Goal: Task Accomplishment & Management: Use online tool/utility

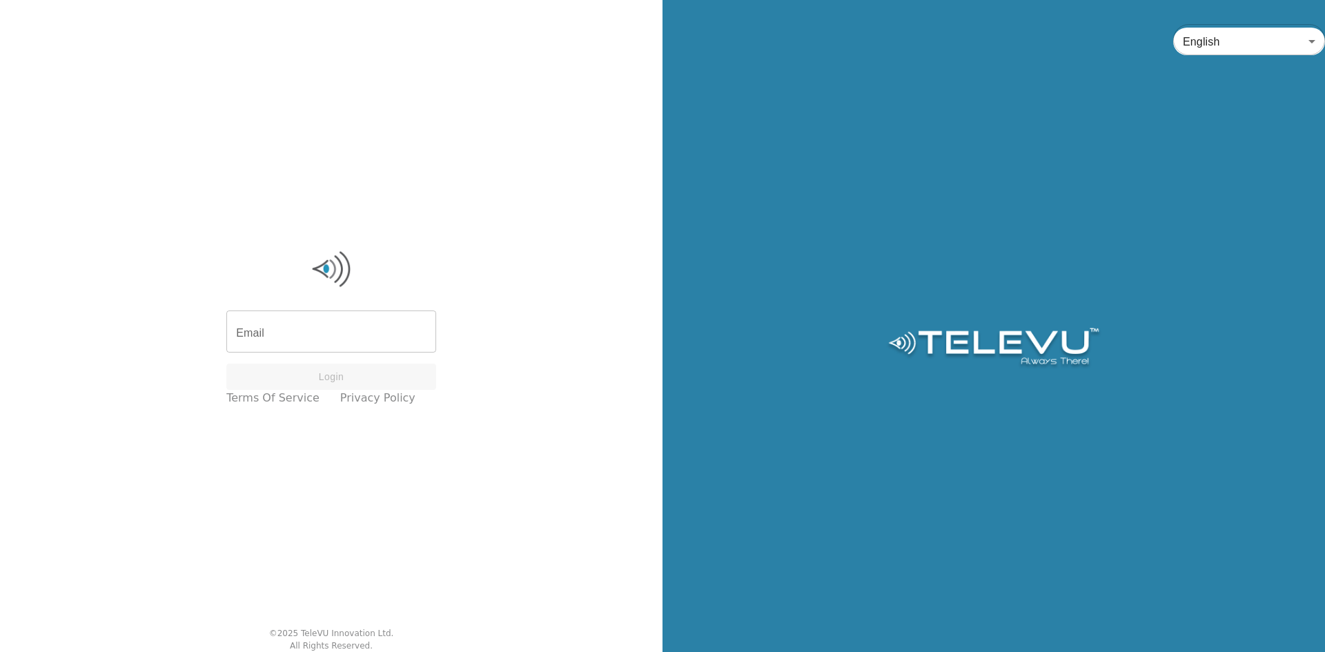
type input "[PERSON_NAME][EMAIL_ADDRESS][DOMAIN_NAME]"
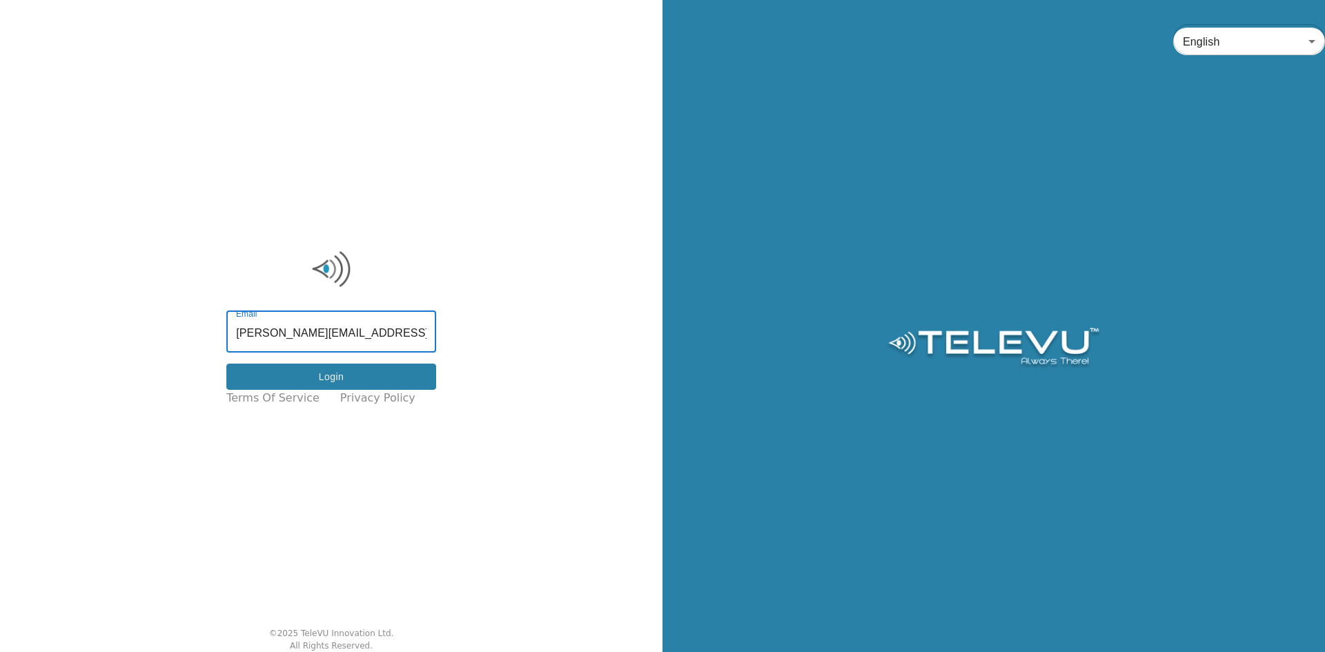
click at [283, 375] on button "Login" at bounding box center [331, 377] width 210 height 27
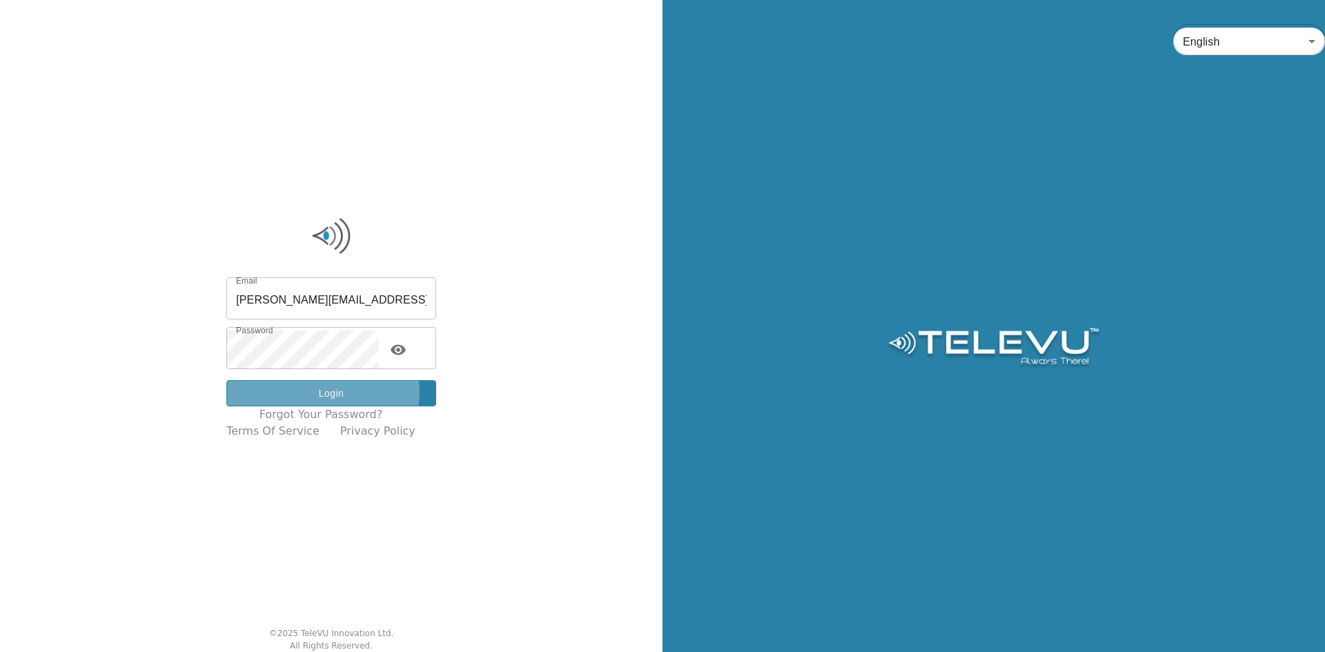
click at [333, 393] on button "Login" at bounding box center [331, 393] width 210 height 27
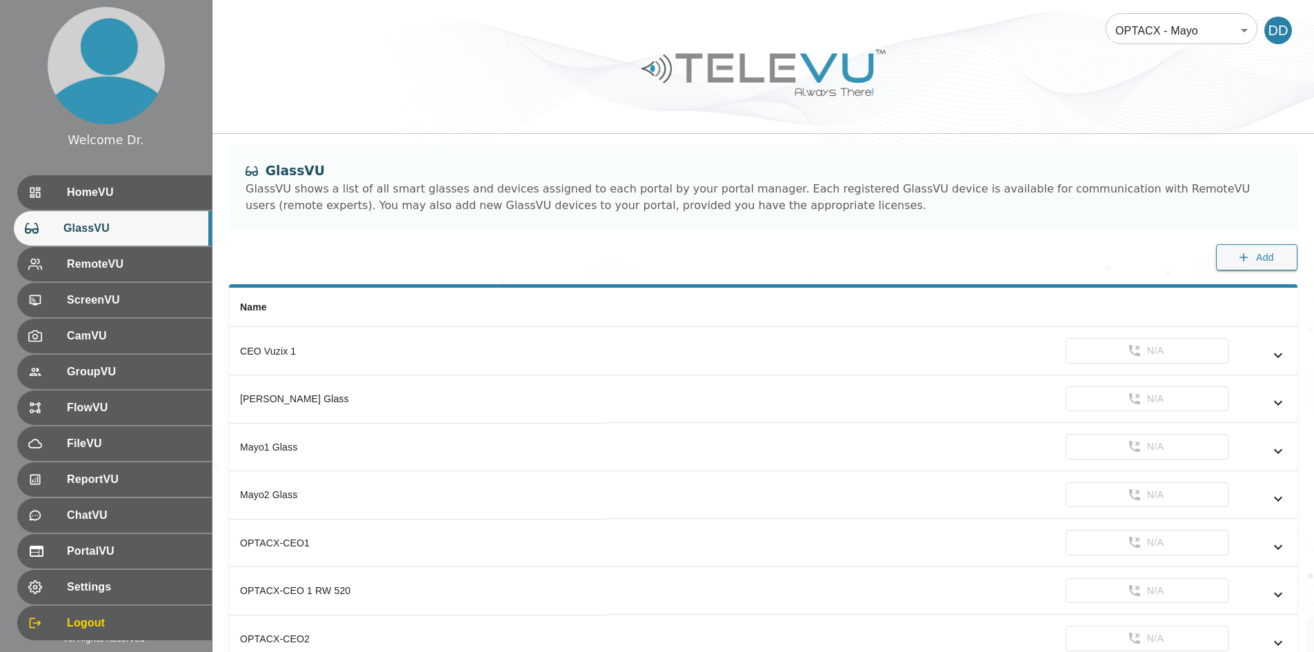
click at [1220, 23] on body "Welcome Dr. HomeVU GlassVU RemoteVU ScreenVU CamVU GroupVU FlowVU FileVU Report…" at bounding box center [657, 459] width 1314 height 919
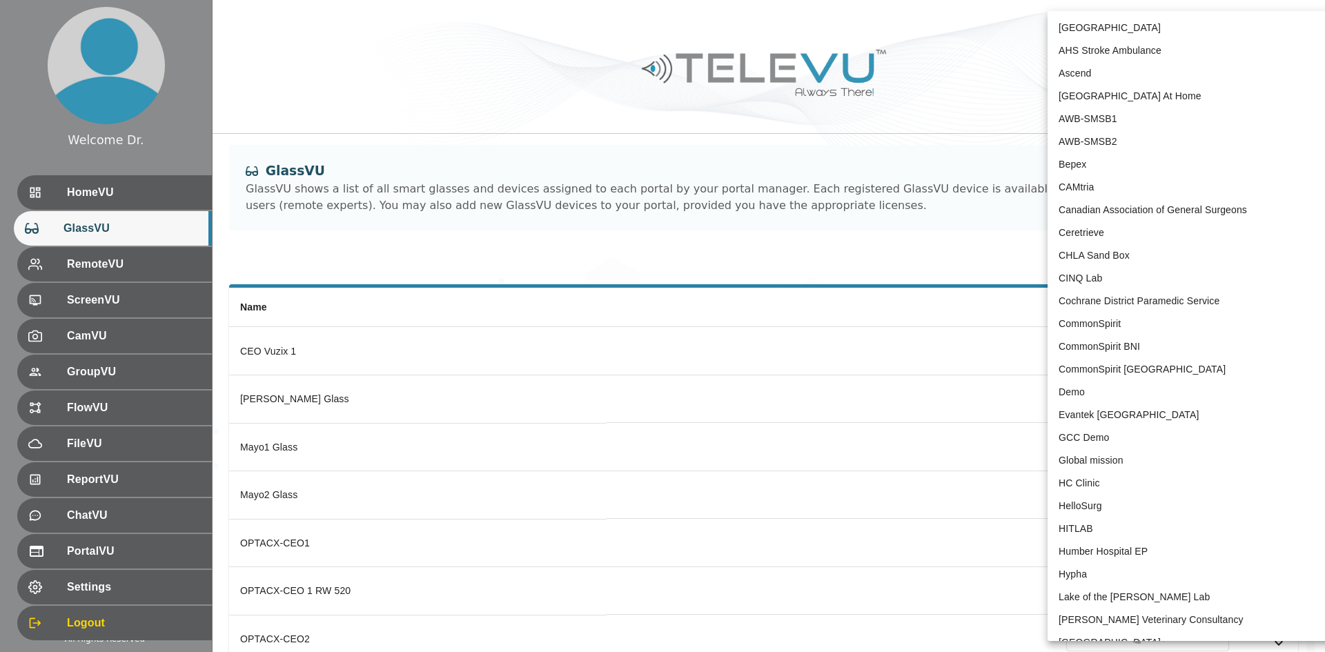
scroll to position [2525, 0]
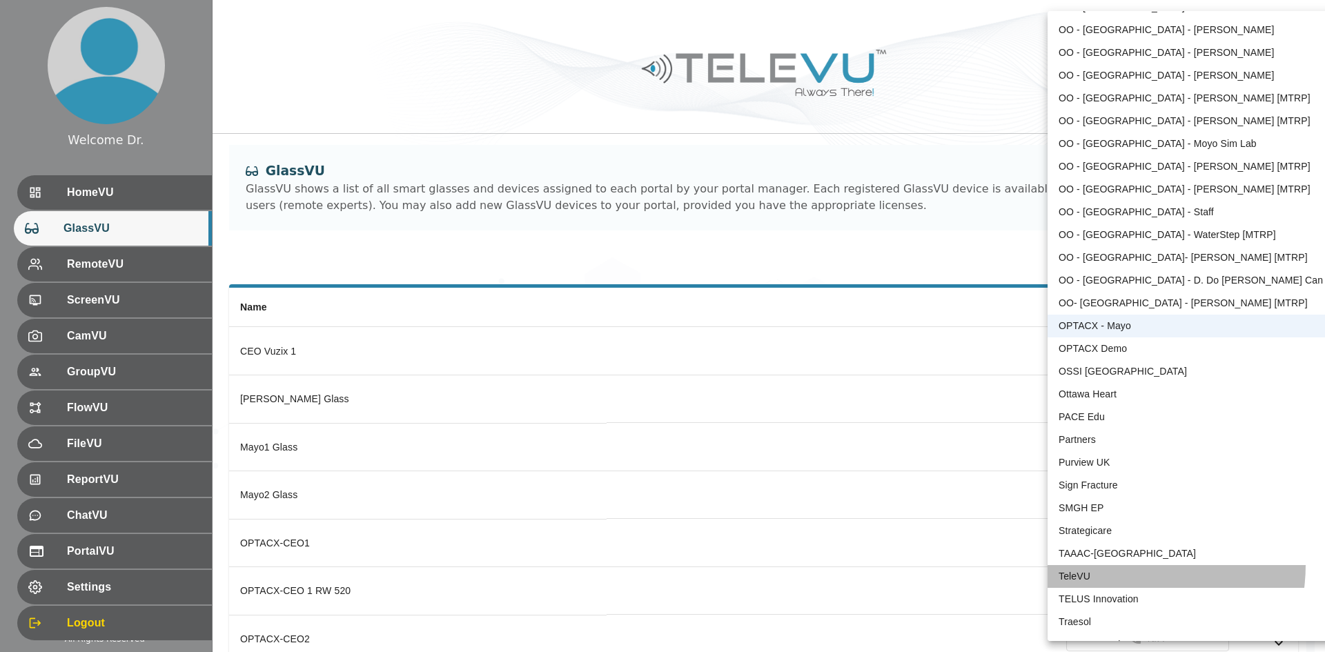
click at [1120, 565] on li "TeleVU" at bounding box center [1190, 576] width 286 height 23
type input "1"
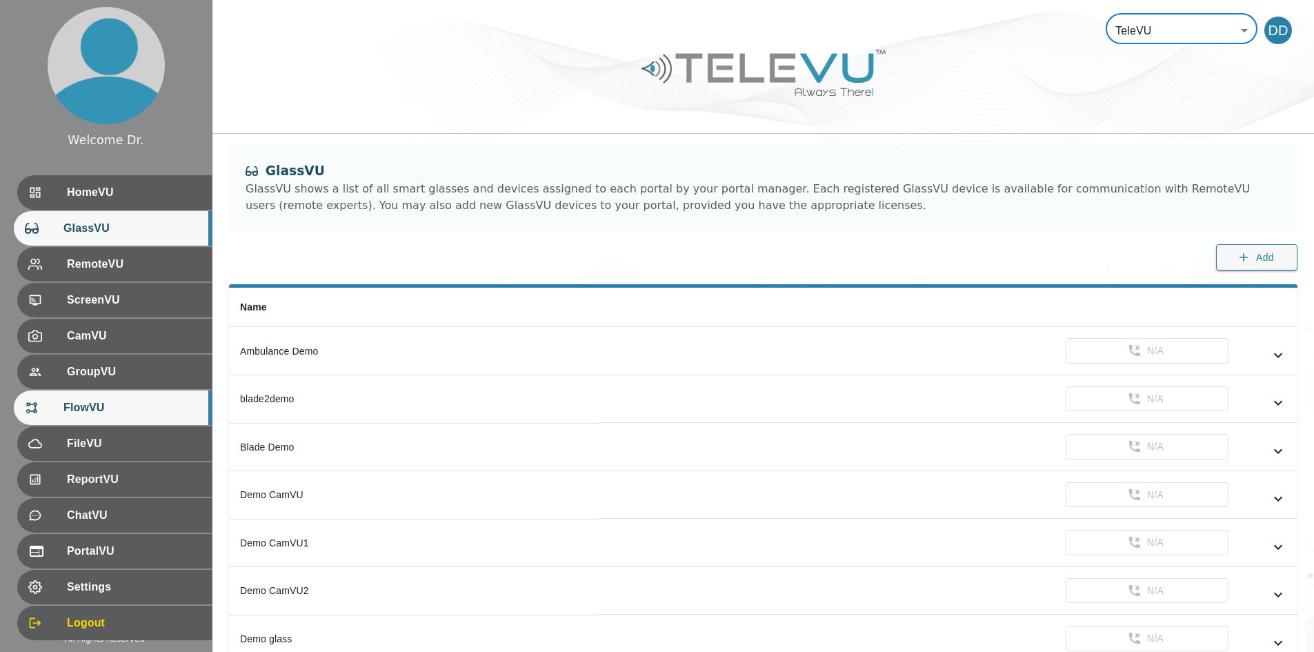
click at [89, 413] on span "FlowVU" at bounding box center [131, 407] width 137 height 17
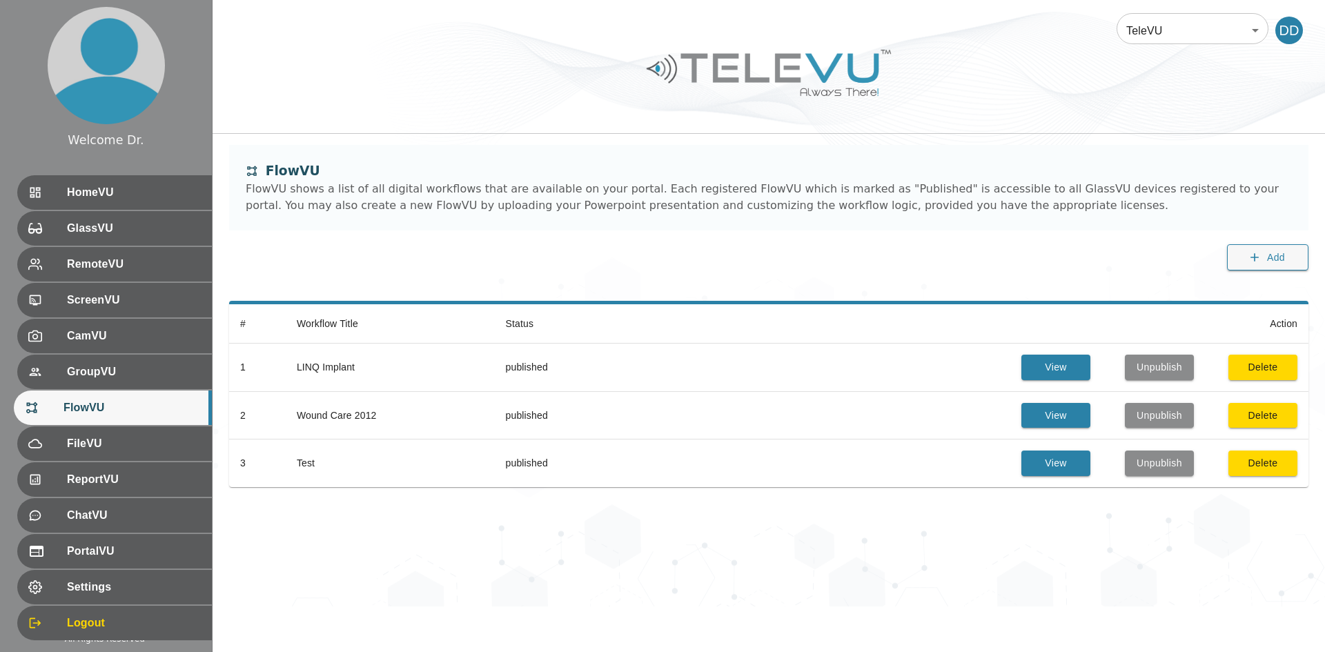
click at [90, 426] on ul "HomeVU GlassVU RemoteVU ScreenVU CamVU GroupVU FlowVU FileVU ReportVU ChatVU Po…" at bounding box center [106, 408] width 212 height 477
click at [90, 440] on span "FileVU" at bounding box center [131, 443] width 137 height 17
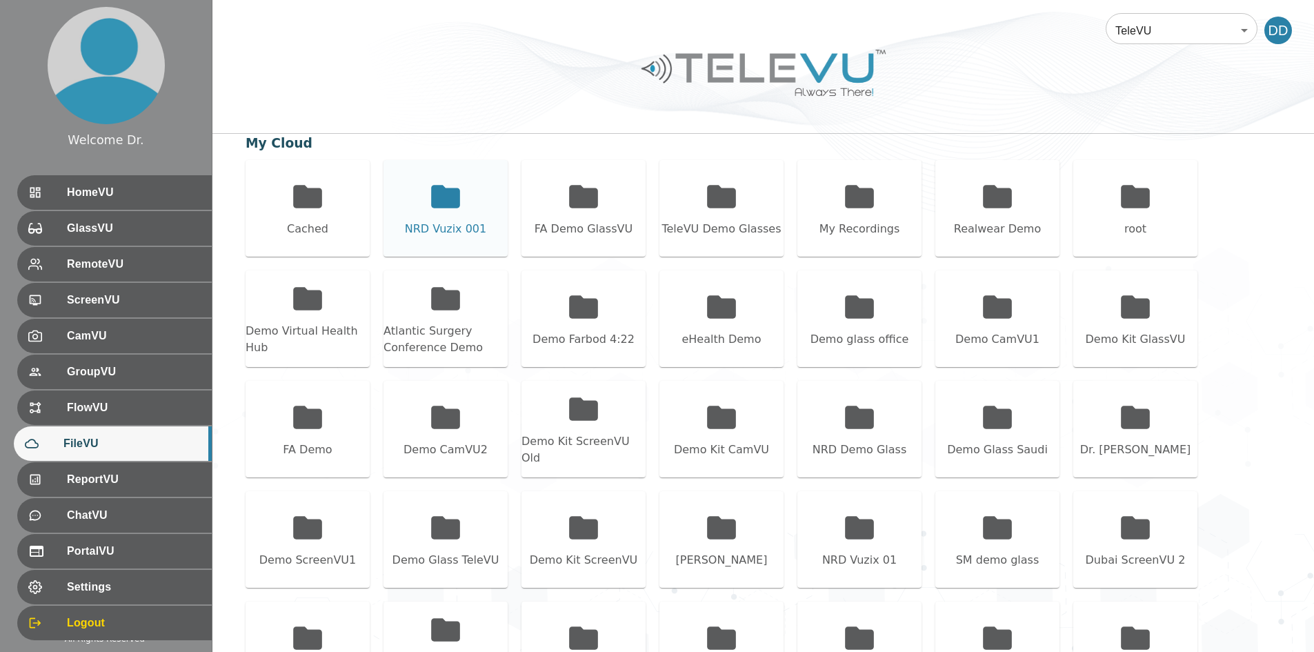
click at [459, 196] on icon at bounding box center [445, 196] width 29 height 23
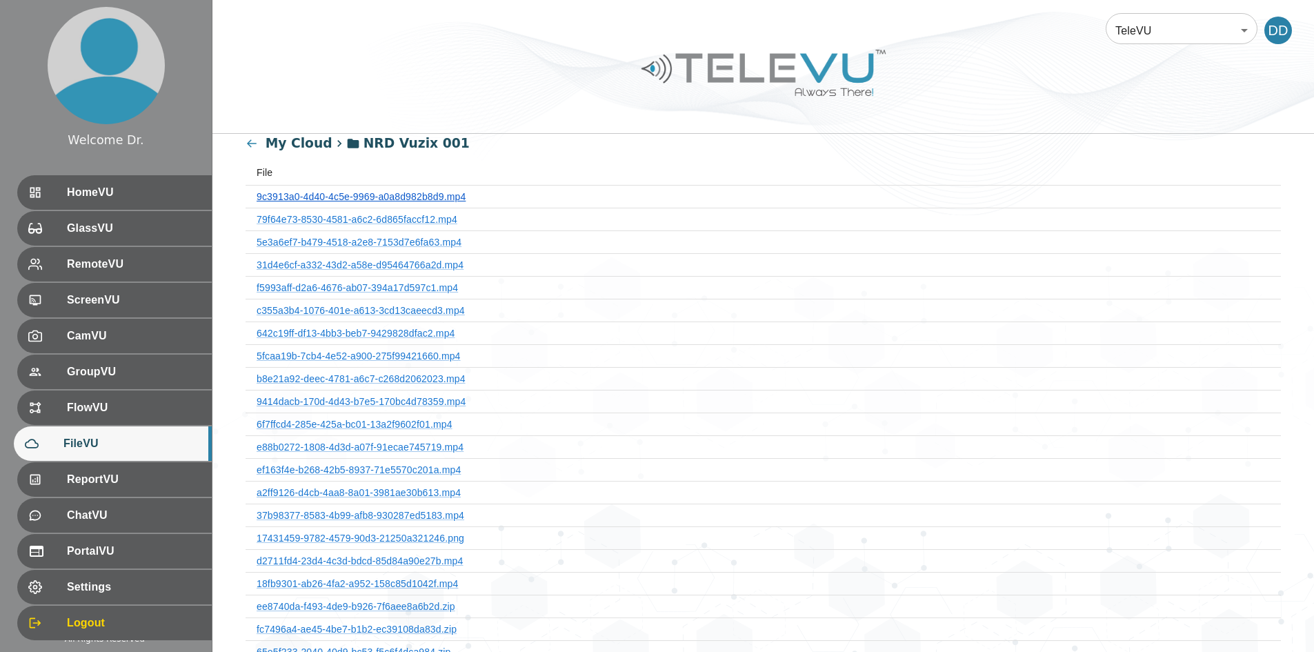
click at [424, 197] on link "9c3913a0-4d40-4c5e-9969-a0a8d982b8d9.mp4" at bounding box center [361, 196] width 209 height 11
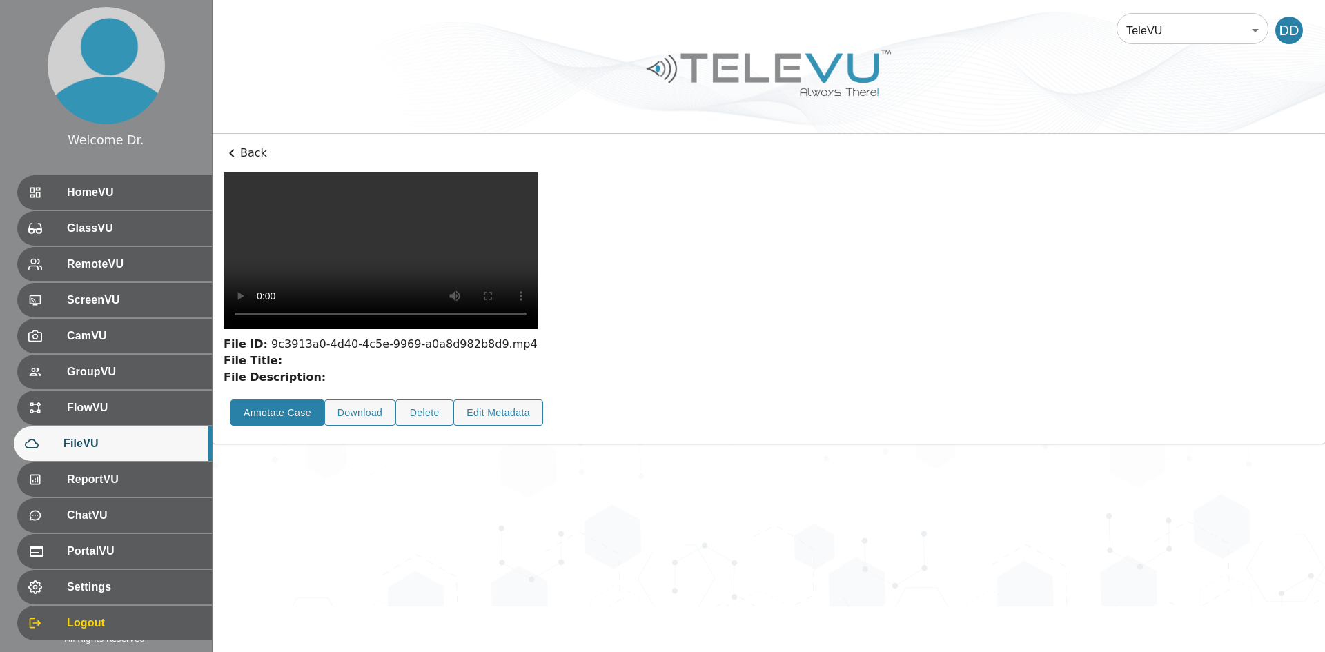
click at [284, 426] on button "Annotate Case" at bounding box center [277, 412] width 94 height 27
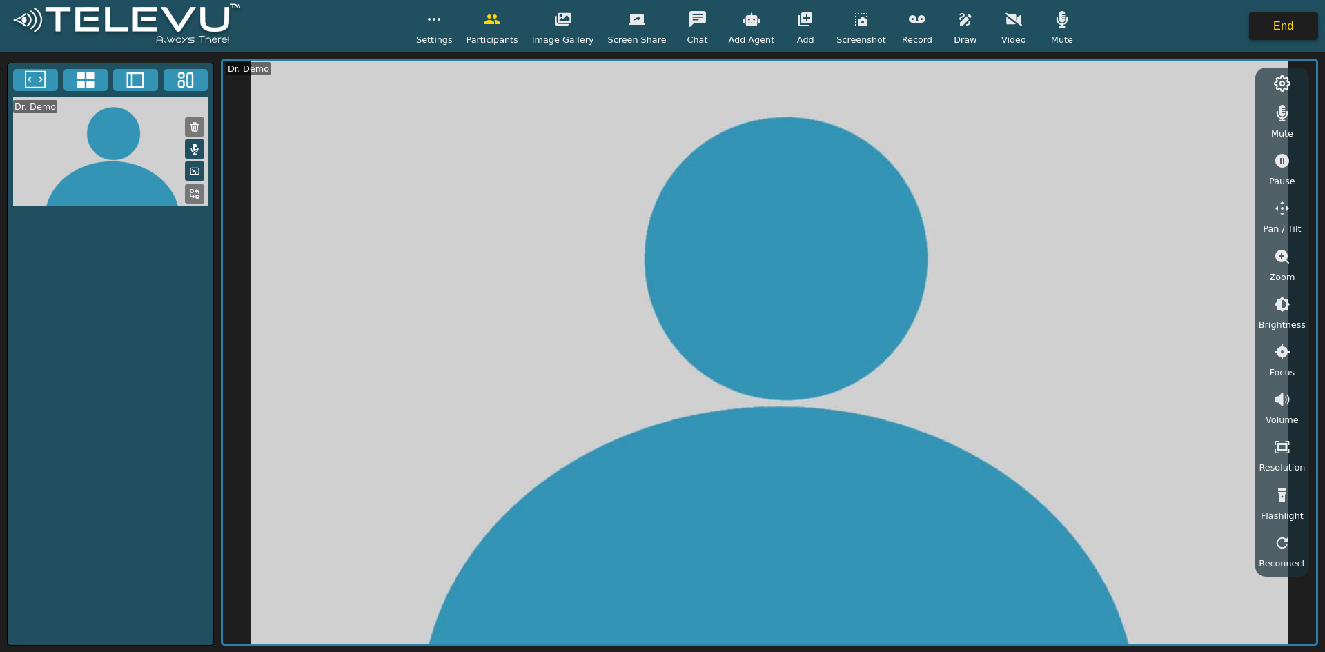
click at [1301, 23] on button "End" at bounding box center [1283, 26] width 69 height 28
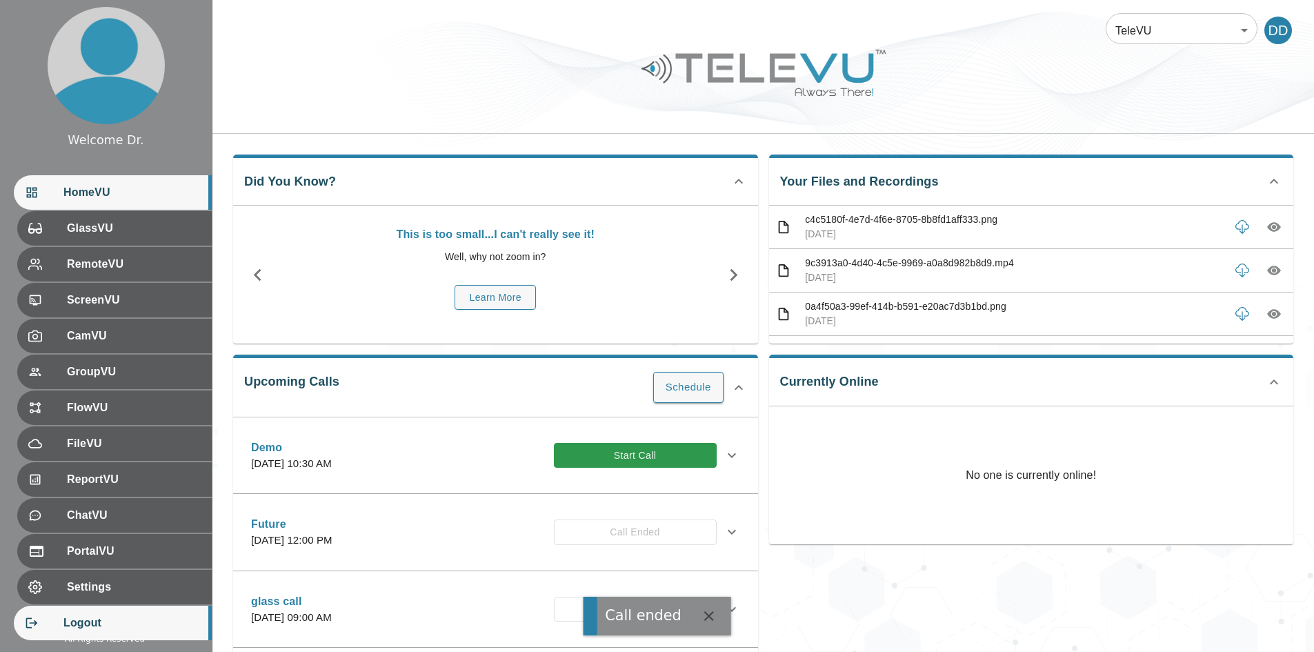
click at [73, 619] on span "Logout" at bounding box center [131, 623] width 137 height 17
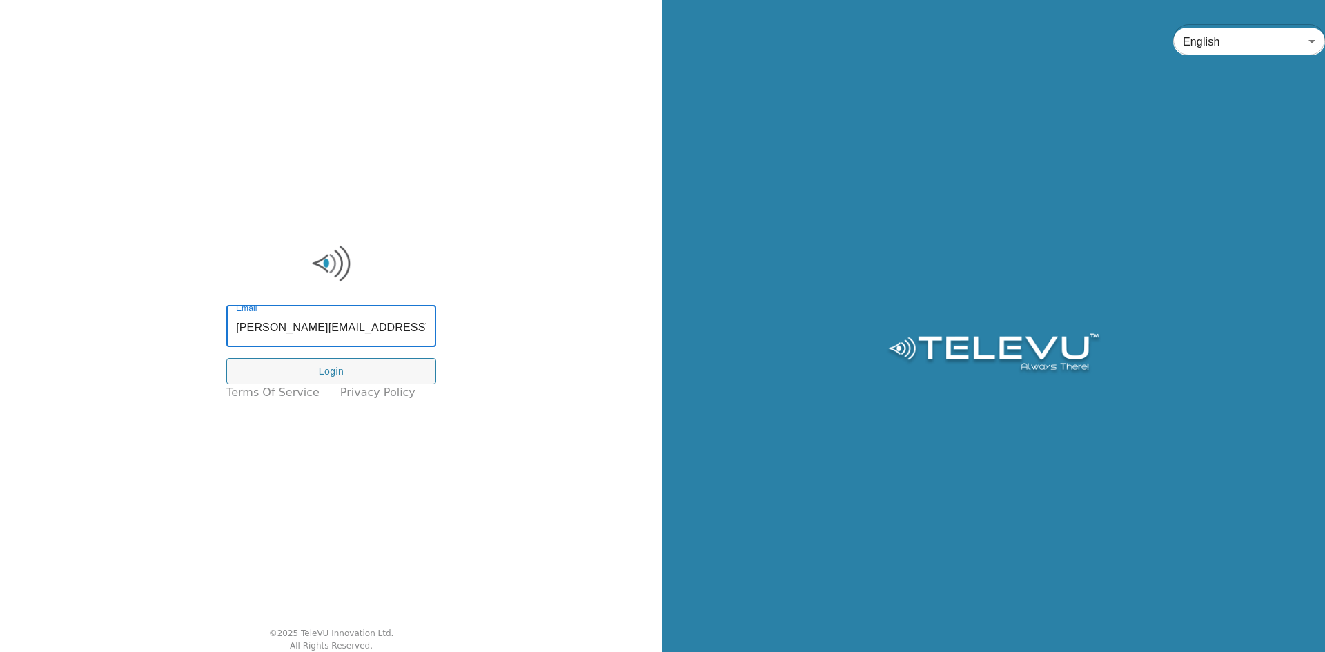
click at [359, 333] on input "[PERSON_NAME][EMAIL_ADDRESS][DOMAIN_NAME]" at bounding box center [331, 327] width 210 height 39
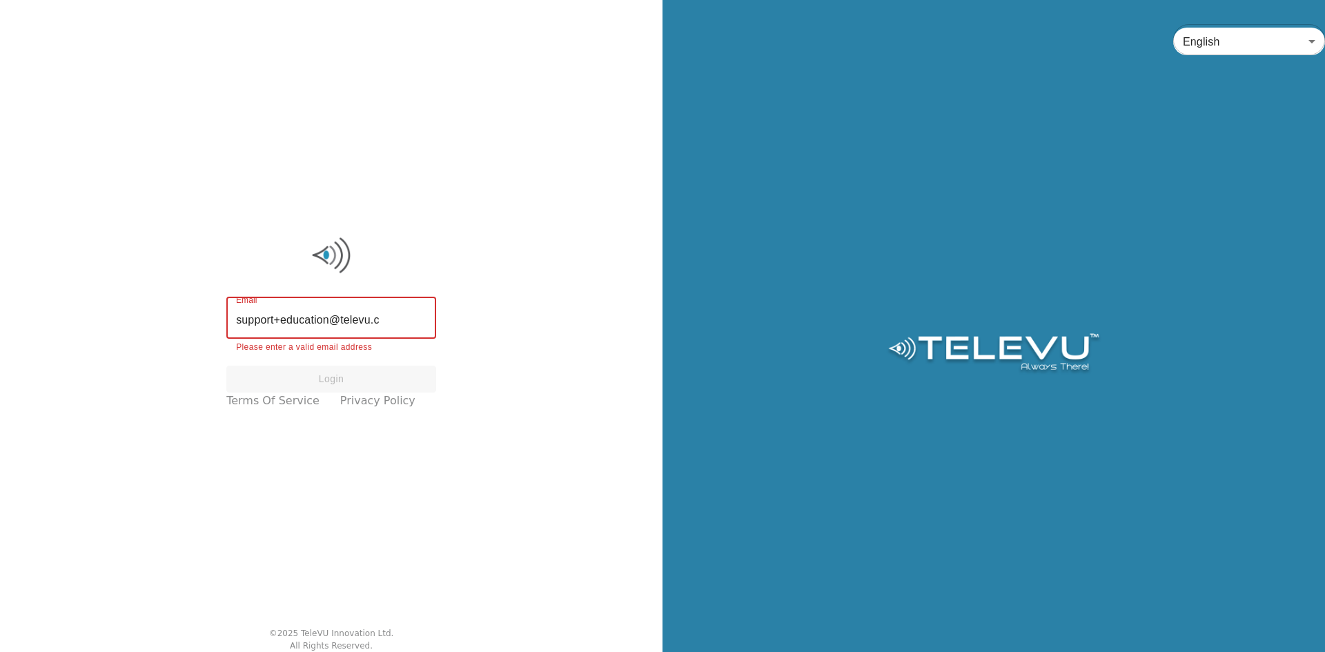
type input "[EMAIL_ADDRESS][DOMAIN_NAME]"
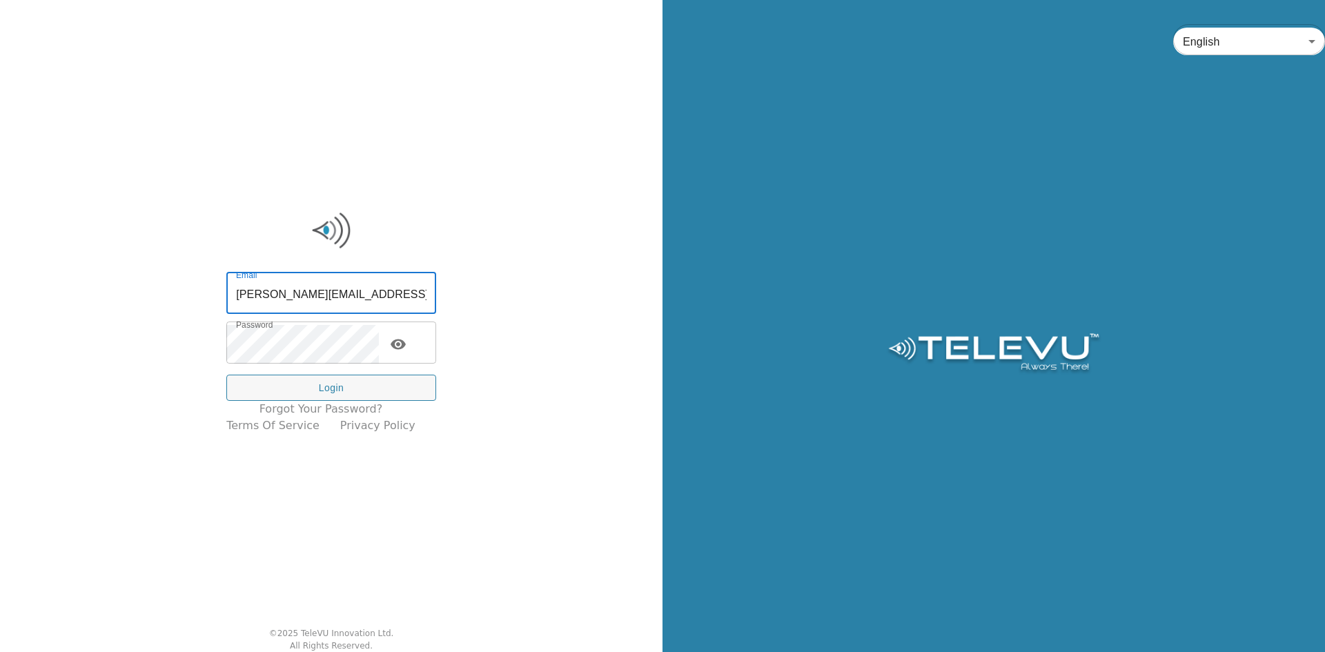
click at [309, 291] on input "[PERSON_NAME][EMAIL_ADDRESS][DOMAIN_NAME]" at bounding box center [331, 294] width 210 height 39
click at [334, 297] on input "[PERSON_NAME][EMAIL_ADDRESS][DOMAIN_NAME]" at bounding box center [331, 294] width 210 height 39
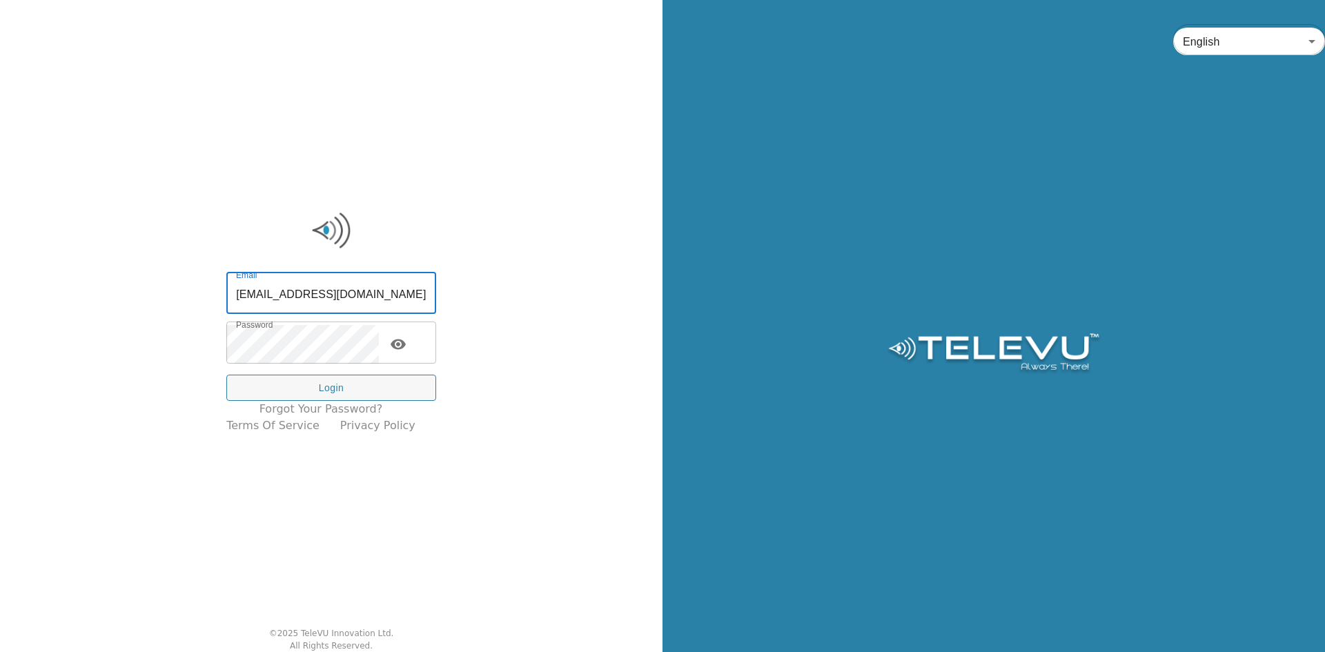
type input "[EMAIL_ADDRESS][DOMAIN_NAME]"
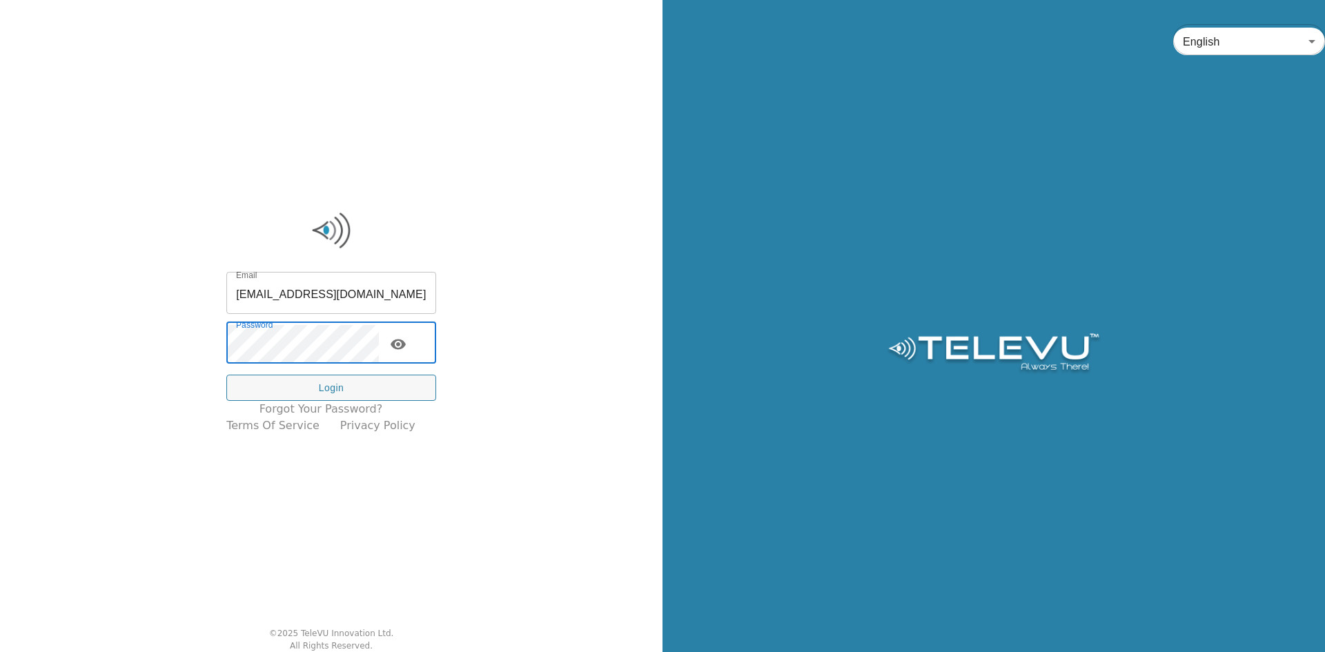
click at [93, 307] on div "Email [EMAIL_ADDRESS][DOMAIN_NAME] Email Password Password Login Forgot your pa…" at bounding box center [331, 326] width 662 height 652
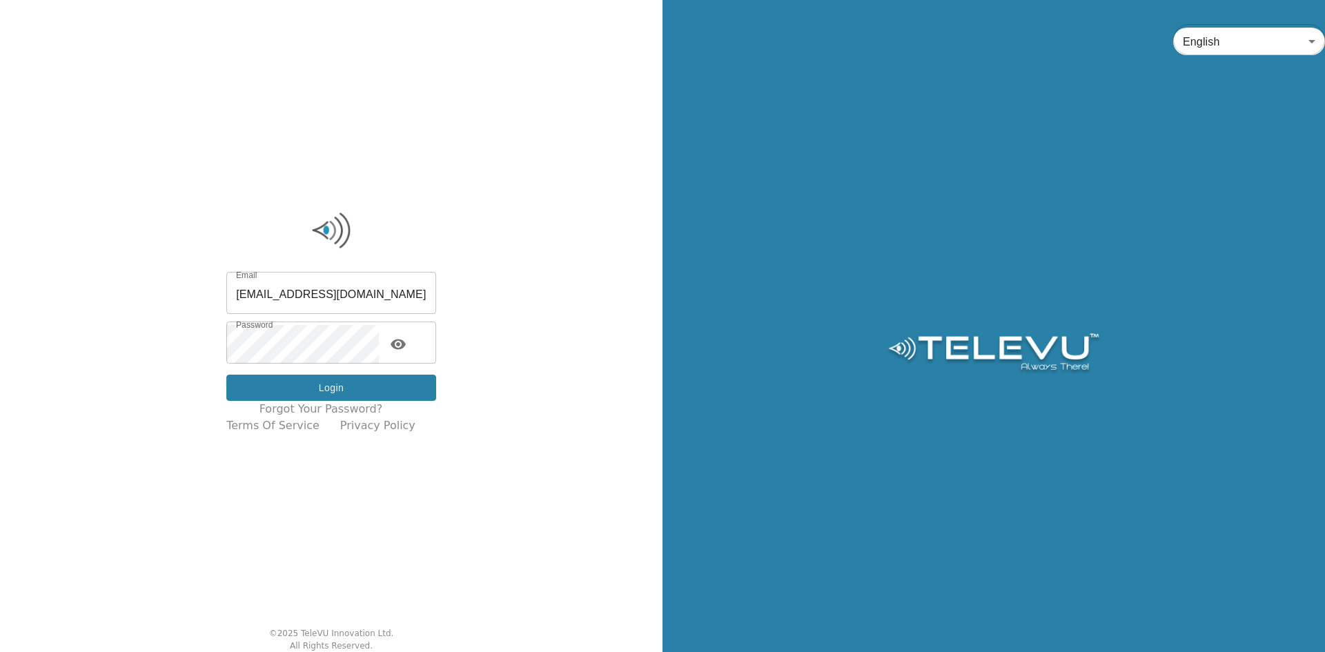
click at [377, 381] on button "Login" at bounding box center [331, 388] width 210 height 27
